Goal: Task Accomplishment & Management: Complete application form

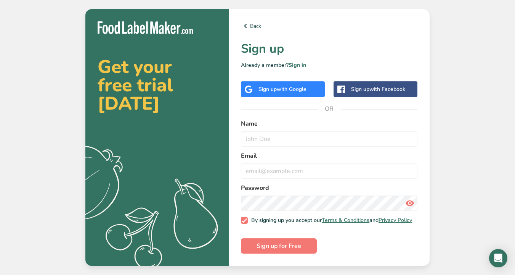
click at [379, 85] on span "with Facebook" at bounding box center [388, 88] width 36 height 7
